Goal: Browse casually

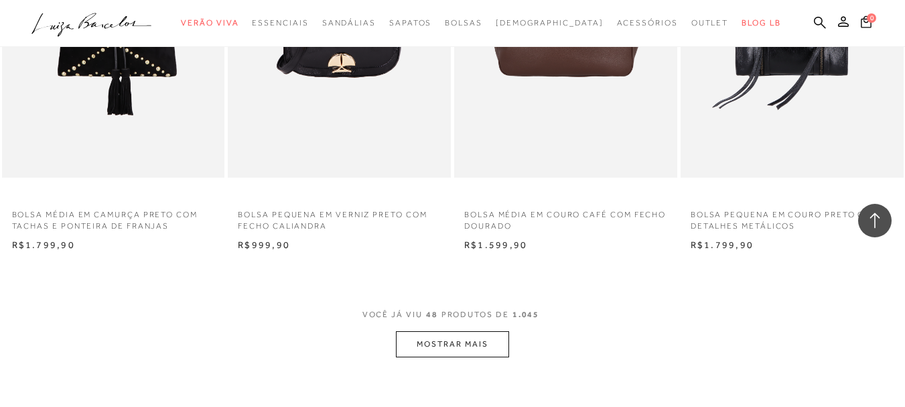
scroll to position [5213, 0]
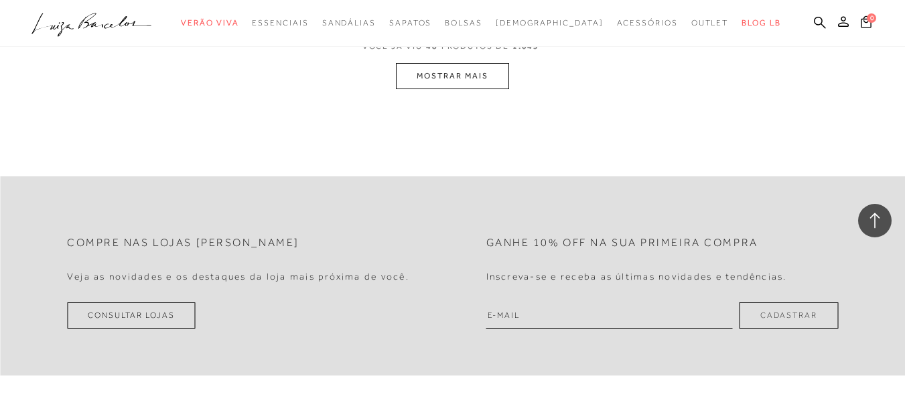
click at [455, 78] on button "MOSTRAR MAIS" at bounding box center [452, 76] width 113 height 26
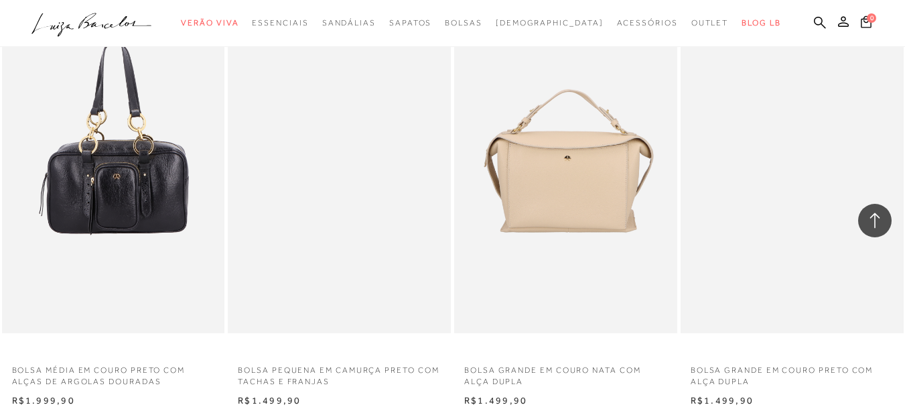
scroll to position [6697, 0]
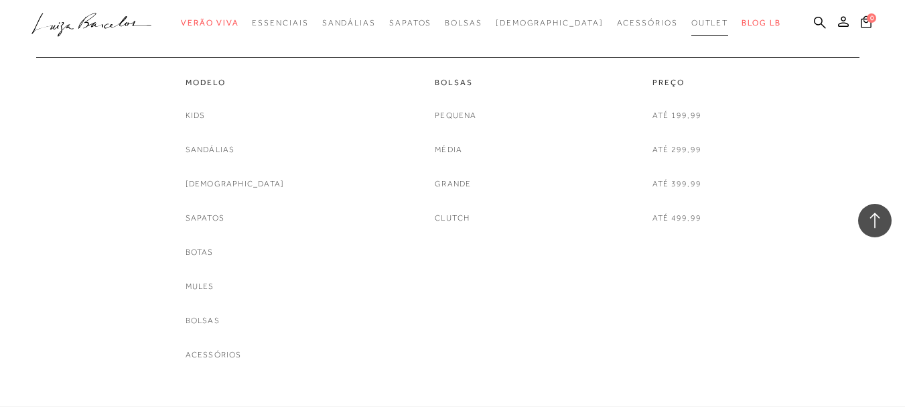
click at [691, 27] on link "Outlet" at bounding box center [710, 23] width 38 height 25
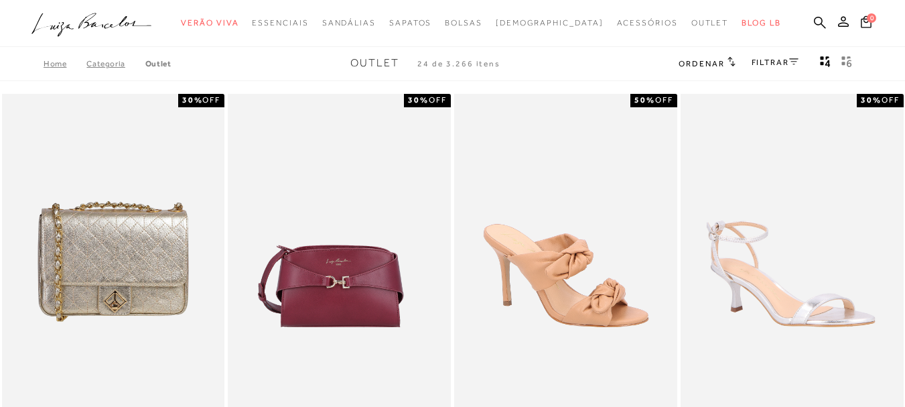
click at [758, 60] on link "FILTRAR" at bounding box center [775, 62] width 47 height 9
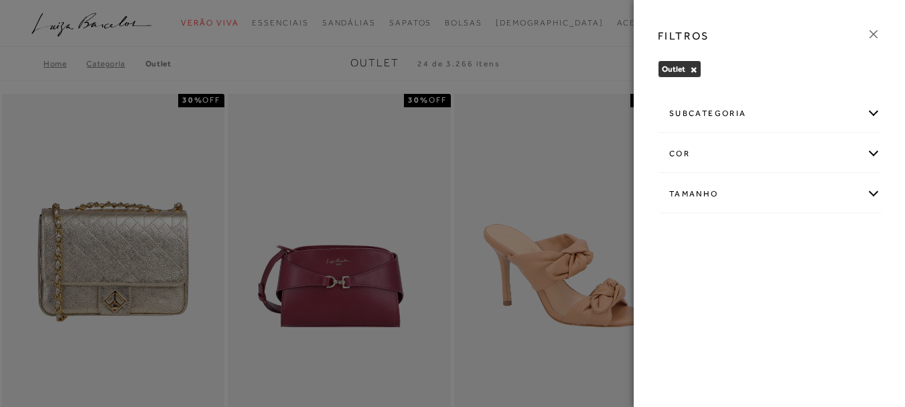
click at [724, 112] on div "subcategoria" at bounding box center [770, 114] width 222 height 36
click at [864, 38] on div "FILTROS" at bounding box center [769, 36] width 245 height 35
click at [870, 32] on icon at bounding box center [873, 34] width 15 height 15
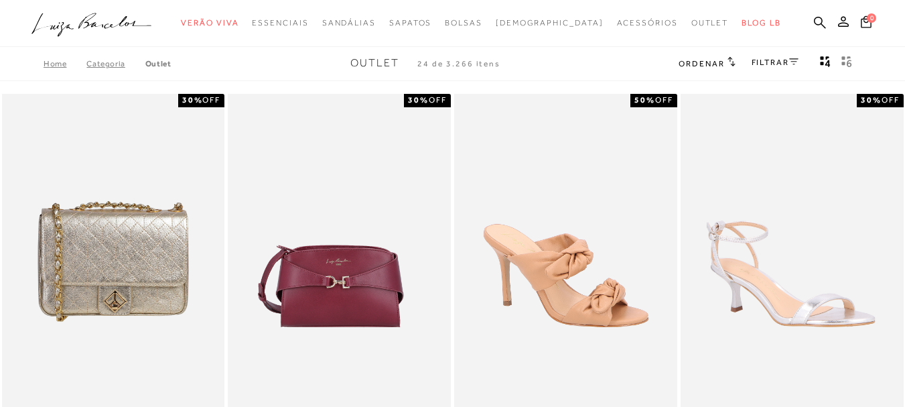
click at [74, 28] on icon at bounding box center [66, 29] width 16 height 15
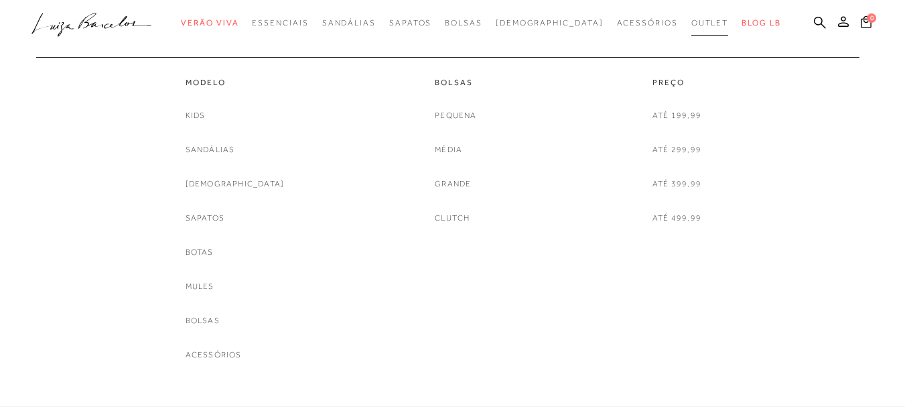
drag, startPoint x: 661, startPoint y: 23, endPoint x: 574, endPoint y: 53, distance: 91.5
click at [691, 23] on span "Outlet" at bounding box center [710, 22] width 38 height 9
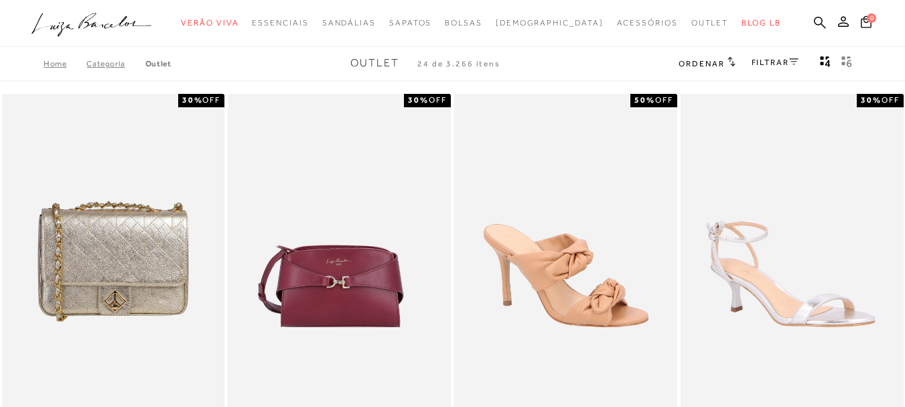
drag, startPoint x: 773, startPoint y: 62, endPoint x: 765, endPoint y: 64, distance: 8.3
click at [772, 62] on link "FILTRAR" at bounding box center [775, 62] width 47 height 9
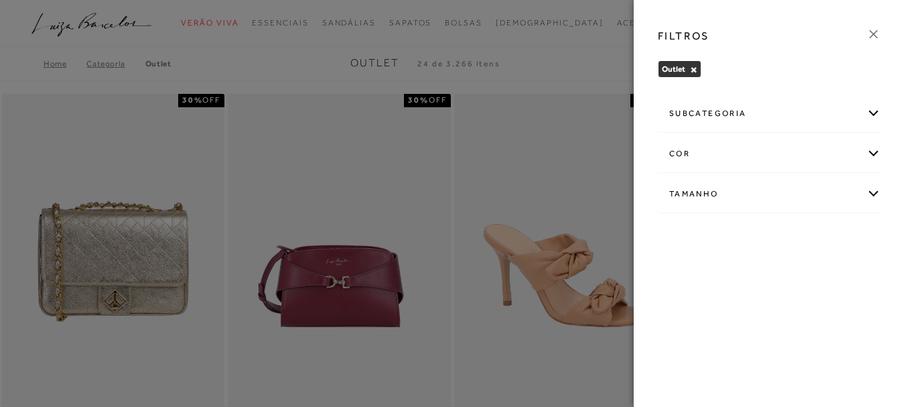
click at [754, 111] on div "subcategoria" at bounding box center [770, 114] width 222 height 36
click at [871, 31] on icon at bounding box center [873, 34] width 15 height 15
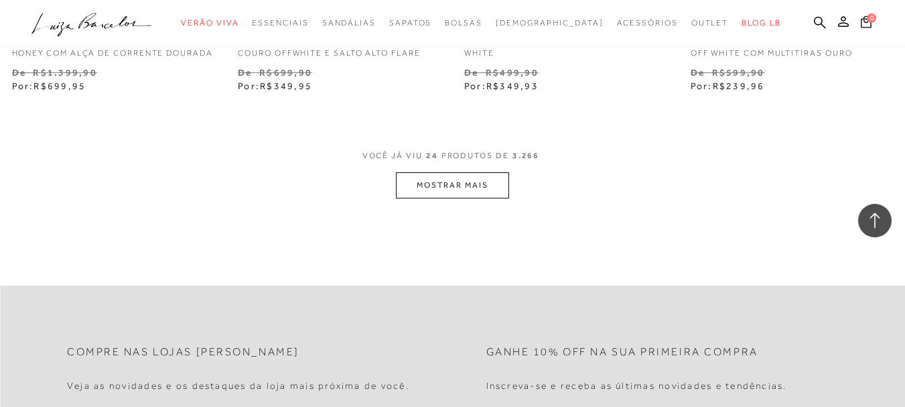
scroll to position [2680, 0]
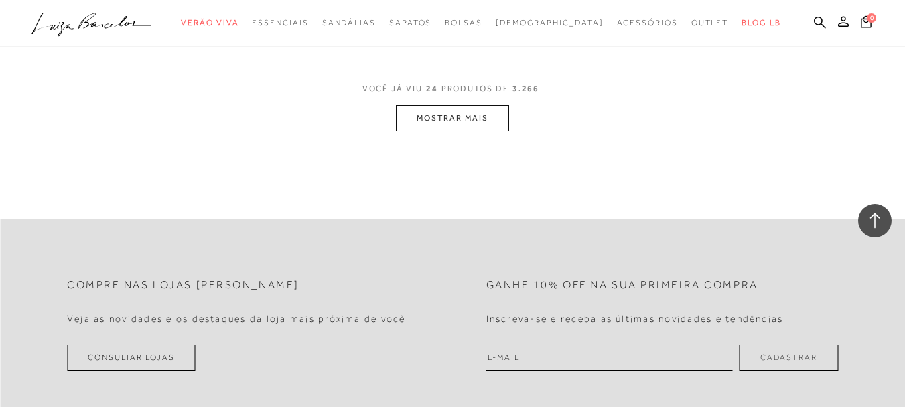
click at [441, 129] on button "MOSTRAR MAIS" at bounding box center [452, 118] width 113 height 26
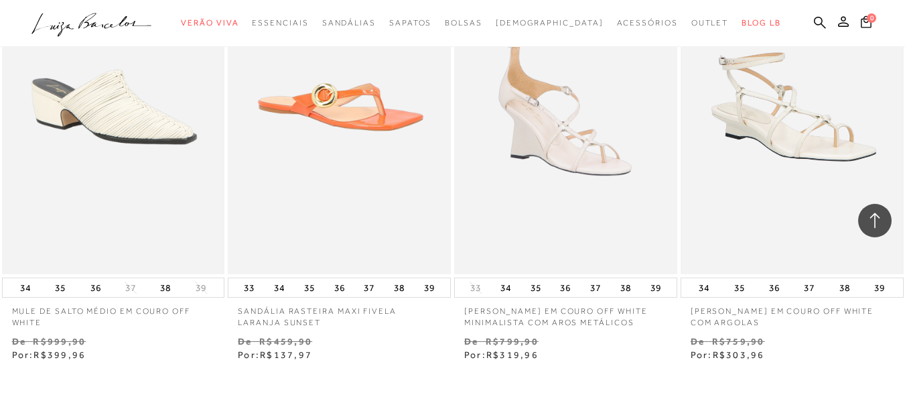
scroll to position [5226, 0]
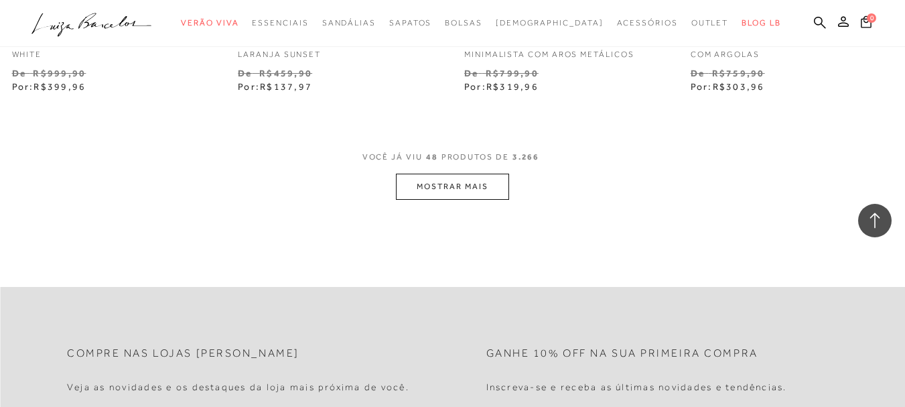
click at [458, 200] on button "MOSTRAR MAIS" at bounding box center [452, 187] width 113 height 26
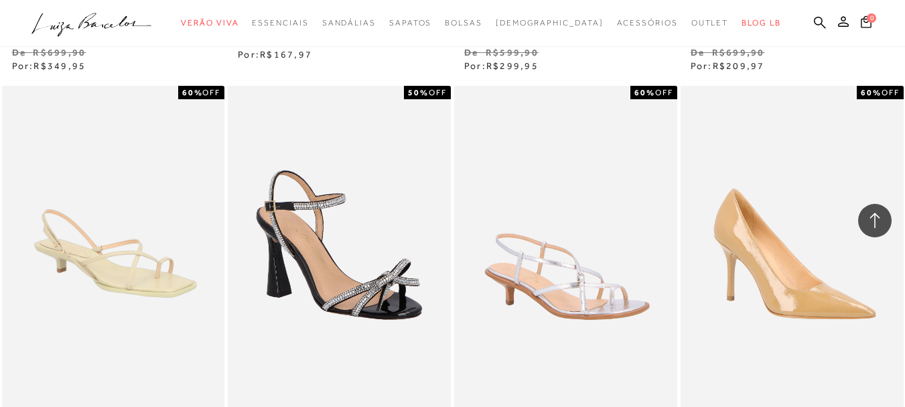
scroll to position [7705, 0]
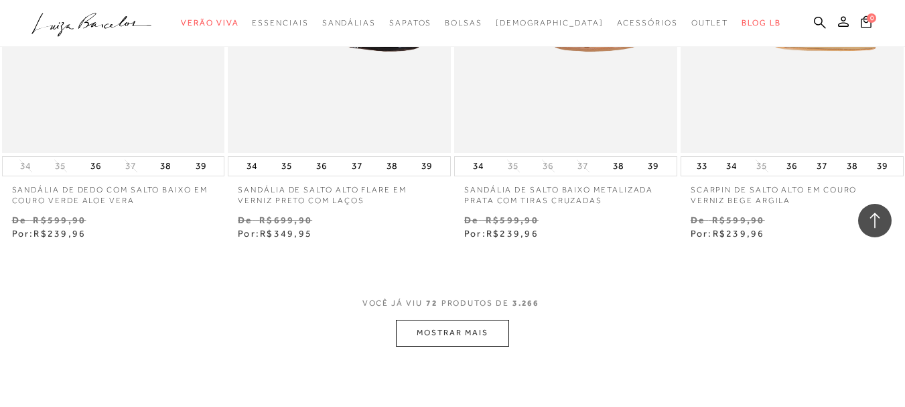
click at [434, 340] on button "MOSTRAR MAIS" at bounding box center [452, 333] width 113 height 26
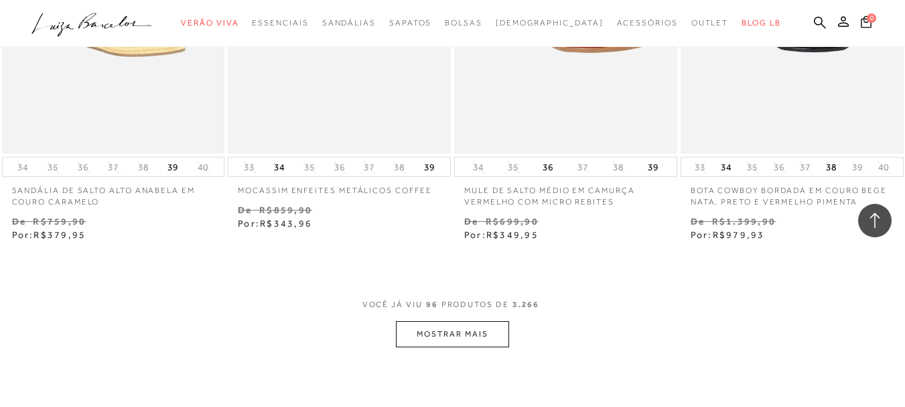
scroll to position [10453, 0]
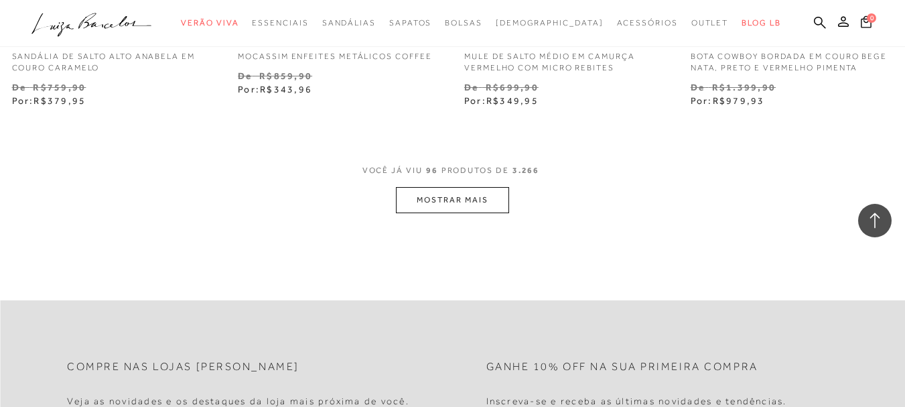
click at [427, 212] on button "MOSTRAR MAIS" at bounding box center [452, 200] width 113 height 26
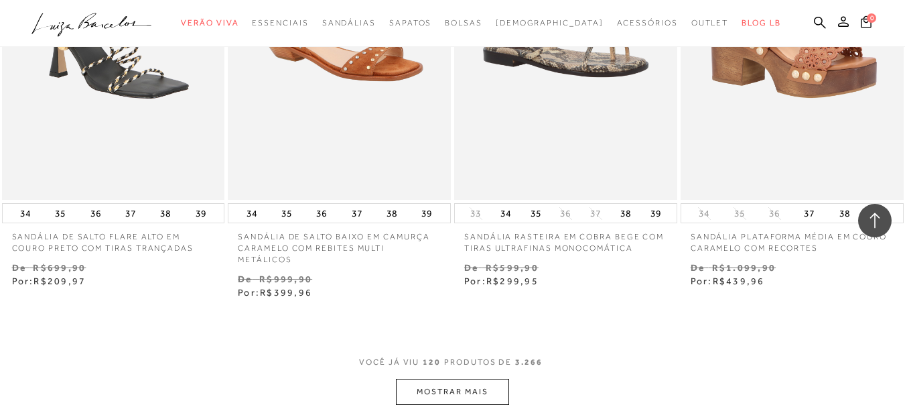
scroll to position [13133, 0]
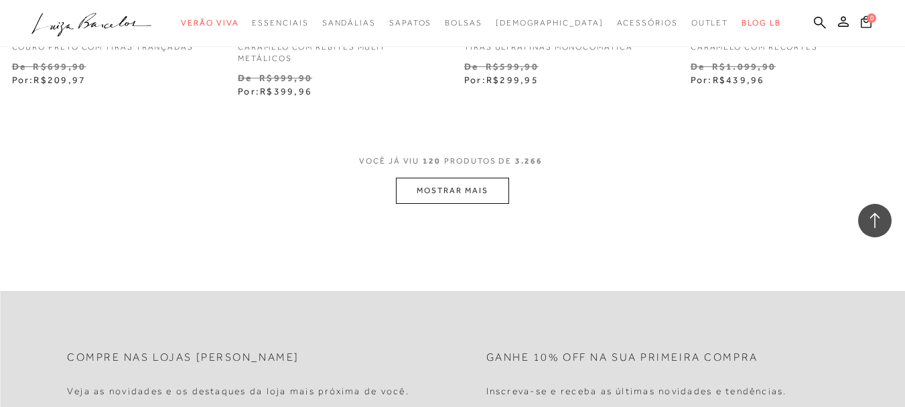
click at [441, 192] on button "MOSTRAR MAIS" at bounding box center [452, 191] width 113 height 26
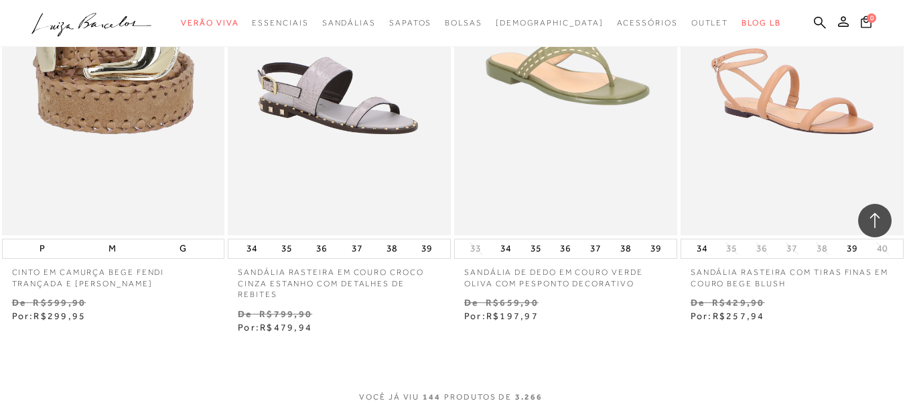
scroll to position [15813, 0]
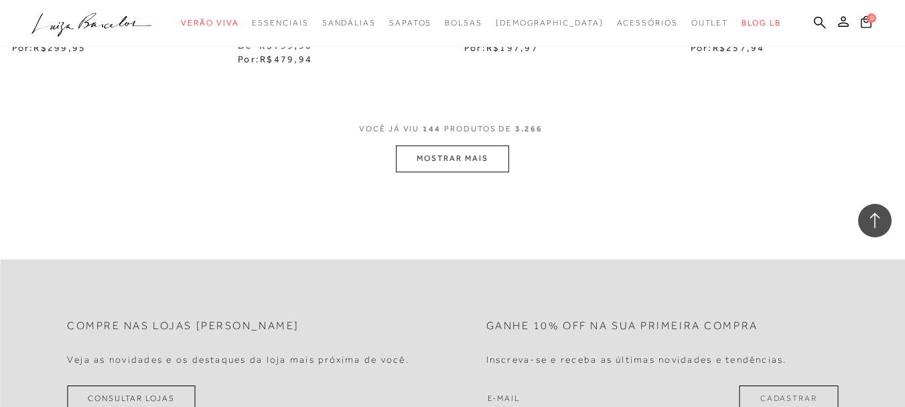
click at [423, 145] on button "MOSTRAR MAIS" at bounding box center [452, 158] width 113 height 26
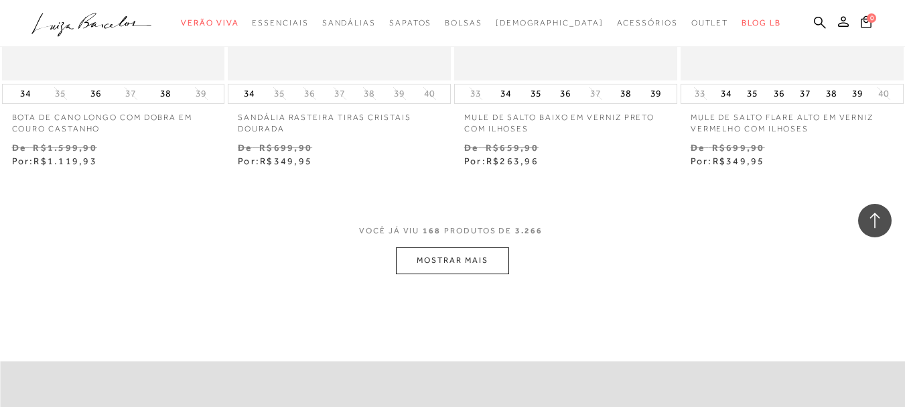
scroll to position [18493, 0]
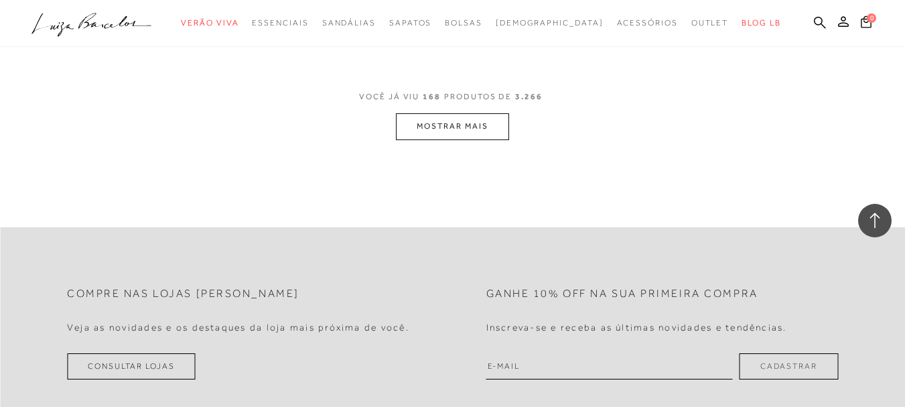
click at [482, 125] on button "MOSTRAR MAIS" at bounding box center [452, 126] width 113 height 26
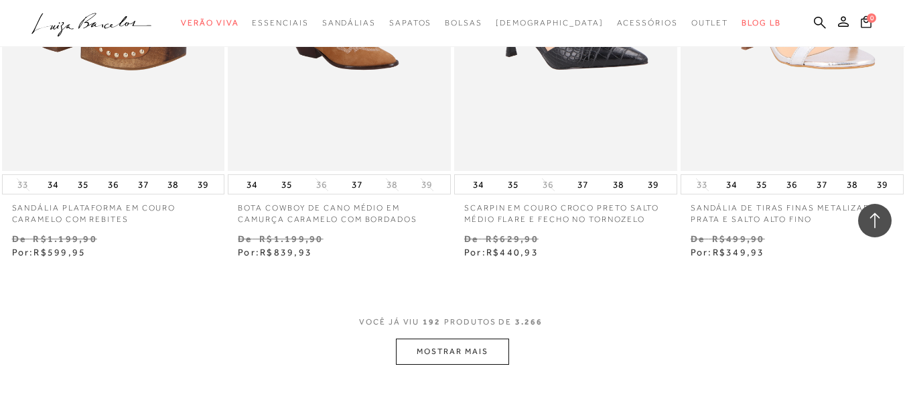
scroll to position [21106, 0]
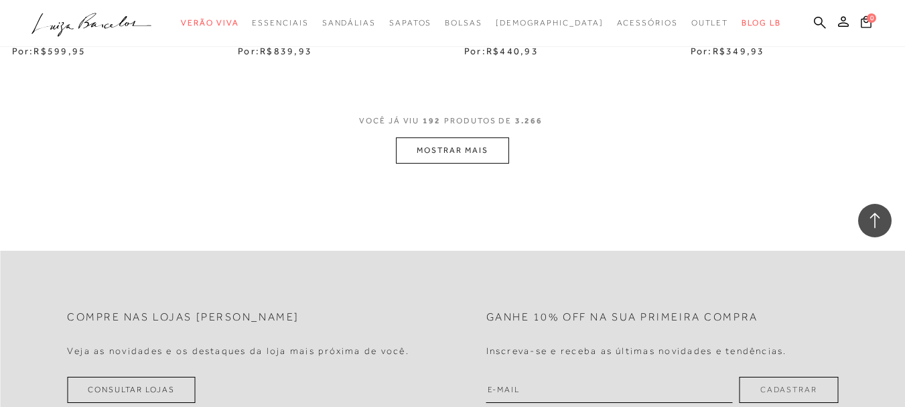
click at [470, 137] on button "MOSTRAR MAIS" at bounding box center [452, 150] width 113 height 26
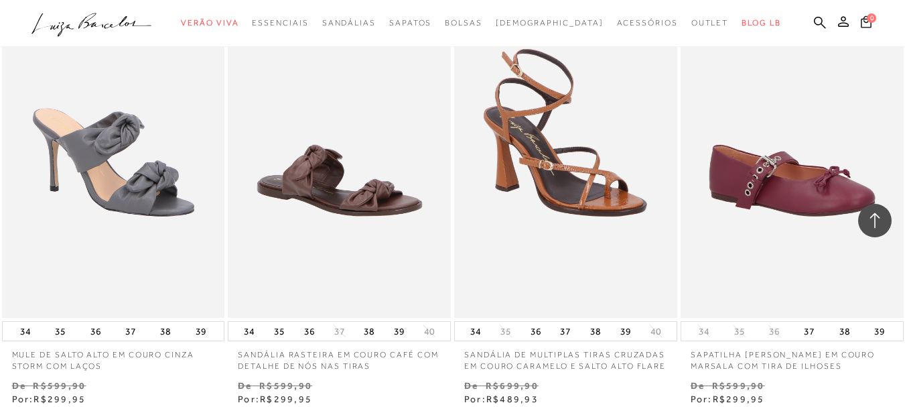
scroll to position [23585, 0]
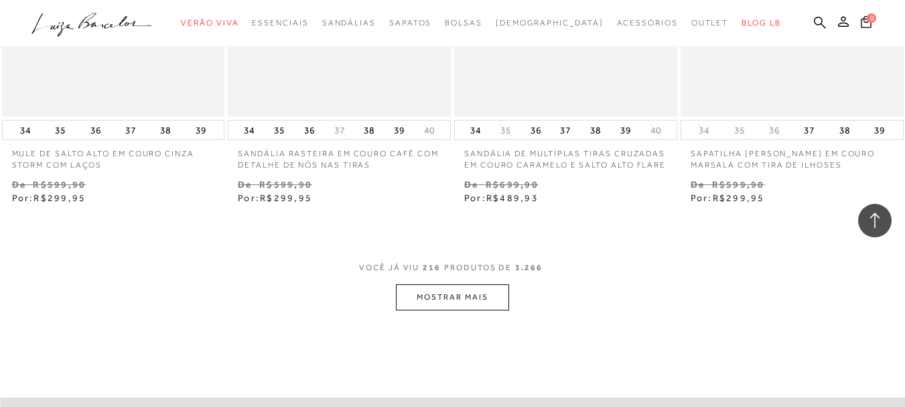
click at [482, 284] on button "MOSTRAR MAIS" at bounding box center [452, 297] width 113 height 26
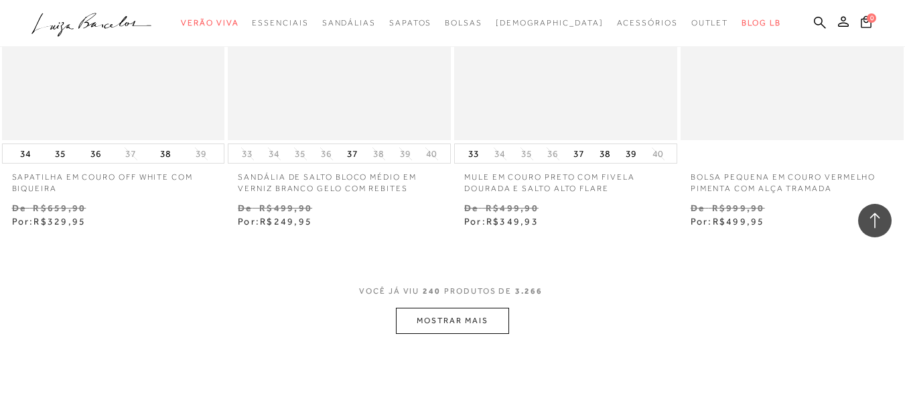
scroll to position [26265, 0]
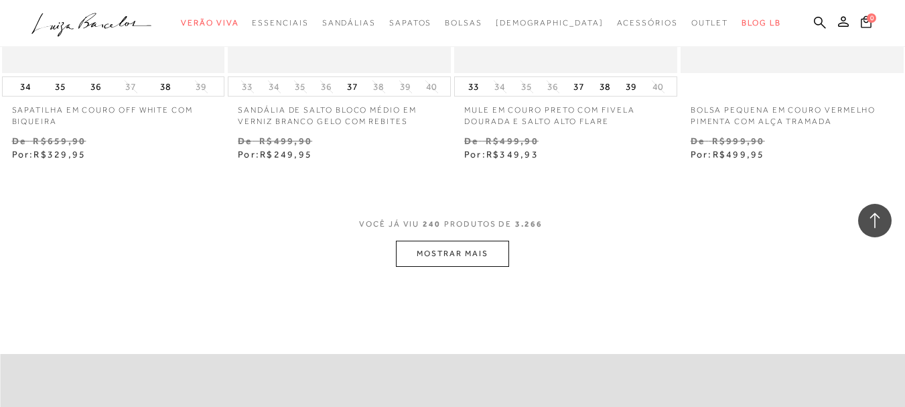
drag, startPoint x: 472, startPoint y: 235, endPoint x: 459, endPoint y: 239, distance: 14.0
click at [459, 241] on button "MOSTRAR MAIS" at bounding box center [452, 254] width 113 height 26
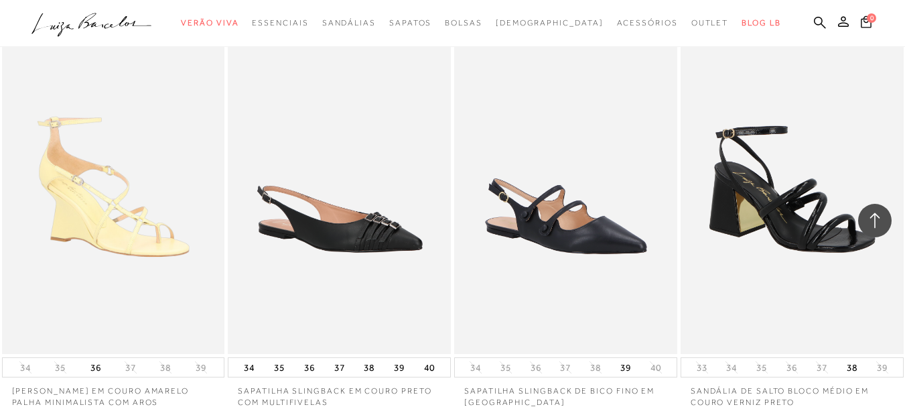
scroll to position [28812, 0]
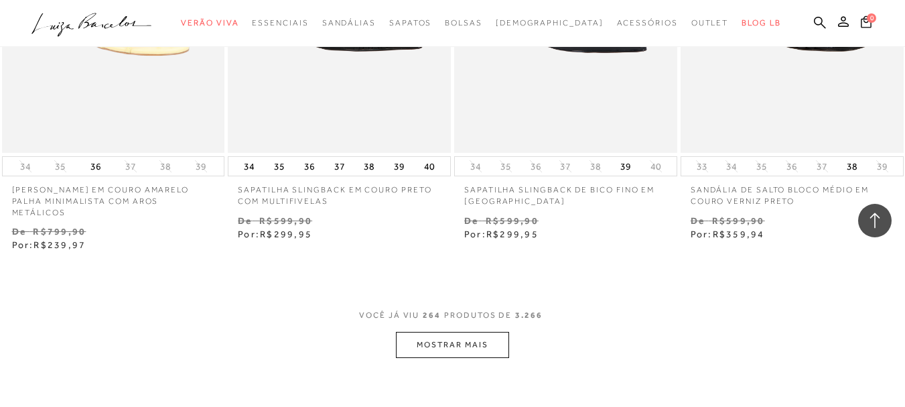
click at [432, 332] on button "MOSTRAR MAIS" at bounding box center [452, 345] width 113 height 26
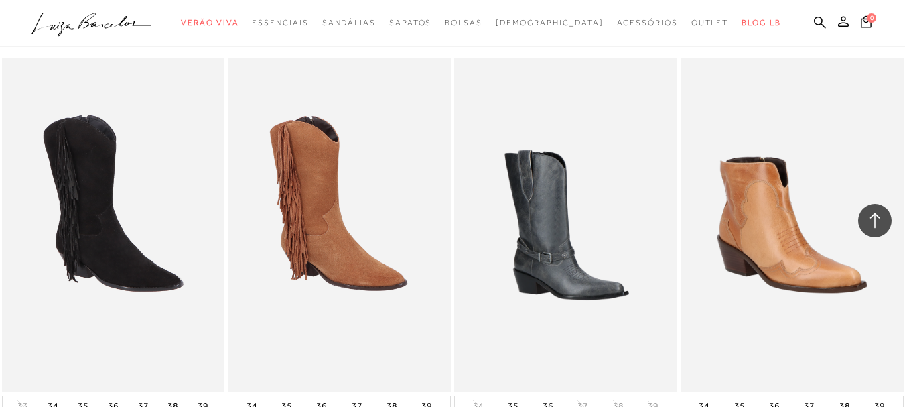
scroll to position [2412, 0]
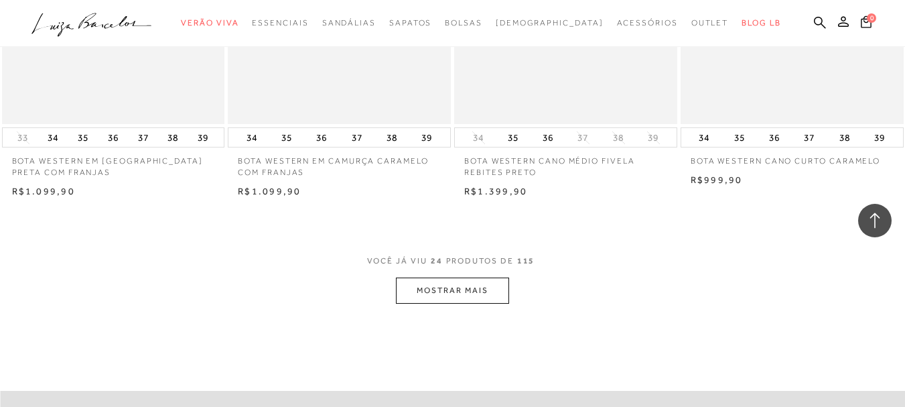
click at [463, 300] on button "MOSTRAR MAIS" at bounding box center [452, 290] width 113 height 26
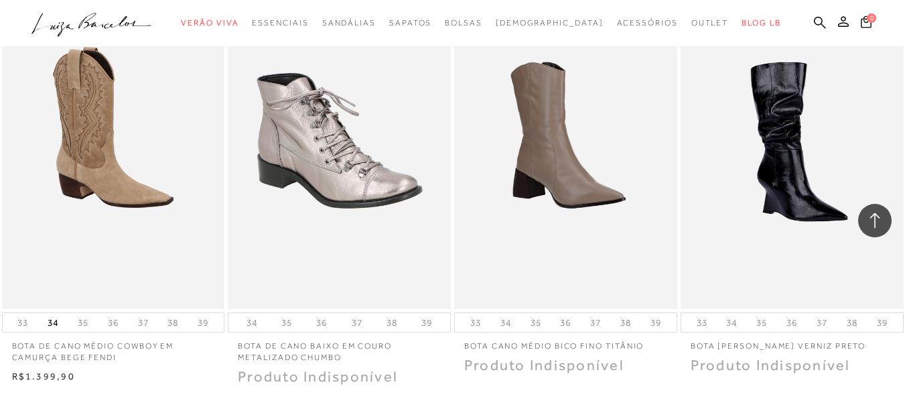
scroll to position [4958, 0]
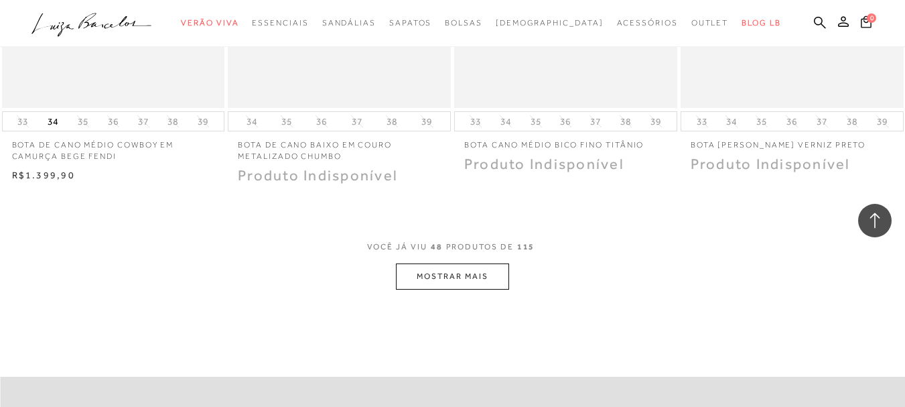
click at [440, 281] on button "MOSTRAR MAIS" at bounding box center [452, 276] width 113 height 26
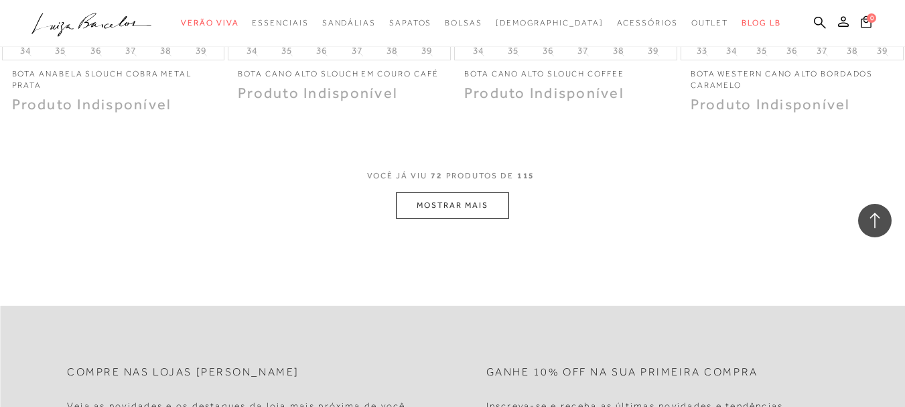
scroll to position [7638, 0]
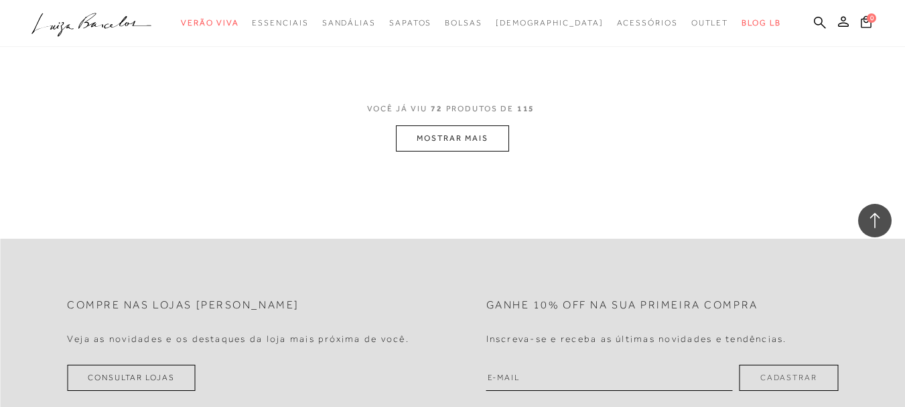
click at [501, 142] on button "MOSTRAR MAIS" at bounding box center [452, 138] width 113 height 26
